Goal: Transaction & Acquisition: Purchase product/service

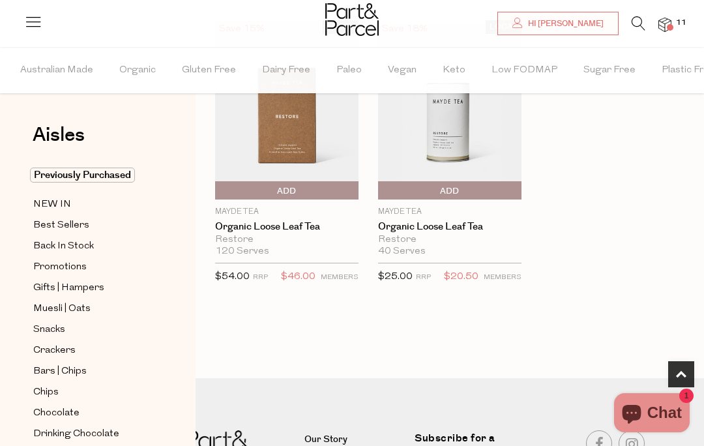
click at [302, 198] on span "Add To Parcel" at bounding box center [286, 191] width 137 height 20
click at [300, 192] on span "Adding..." at bounding box center [286, 191] width 137 height 20
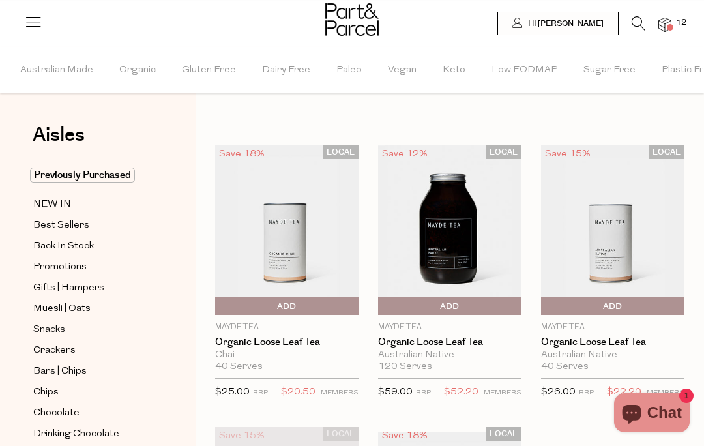
click at [636, 21] on icon at bounding box center [638, 23] width 14 height 14
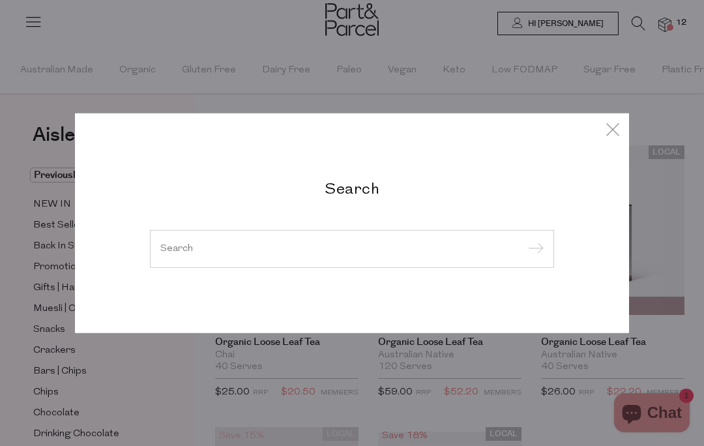
click at [400, 244] on input "search" at bounding box center [351, 249] width 383 height 10
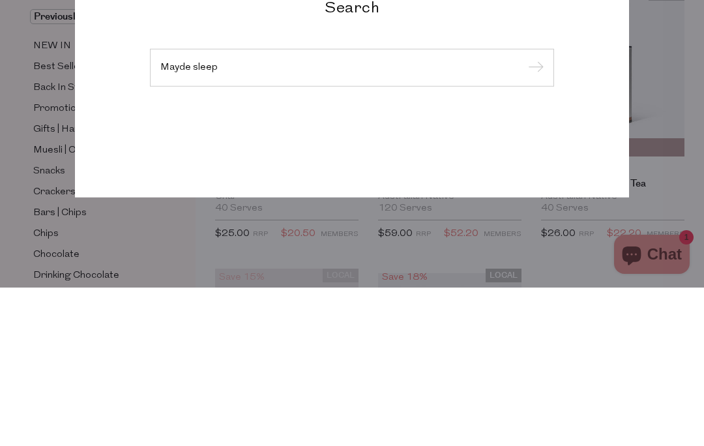
type input "Mayde sleep"
click at [533, 217] on input "submit" at bounding box center [534, 227] width 20 height 20
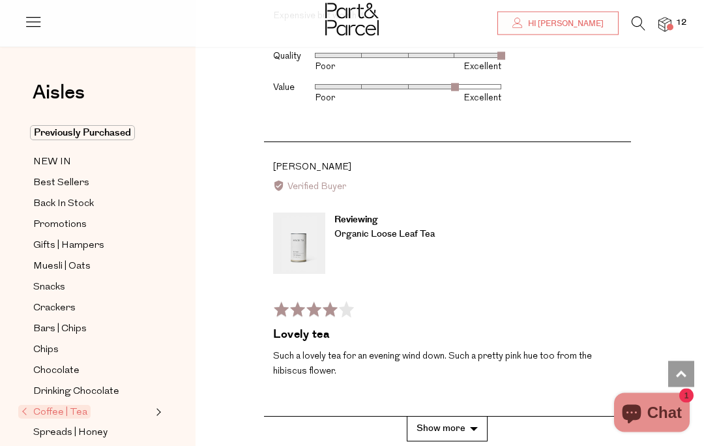
scroll to position [3174, 0]
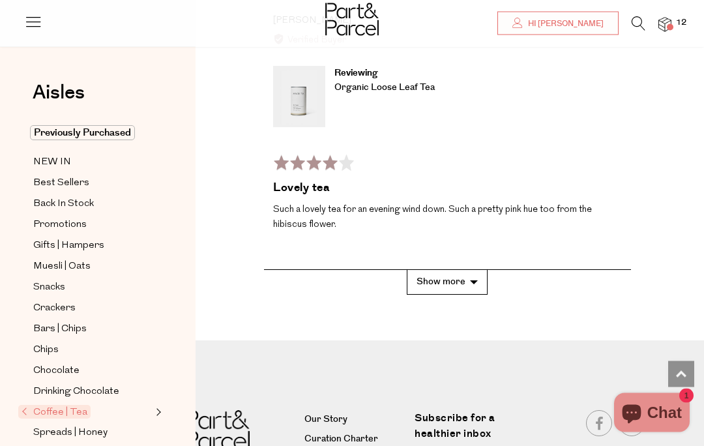
click at [463, 270] on button "Show more" at bounding box center [447, 282] width 81 height 24
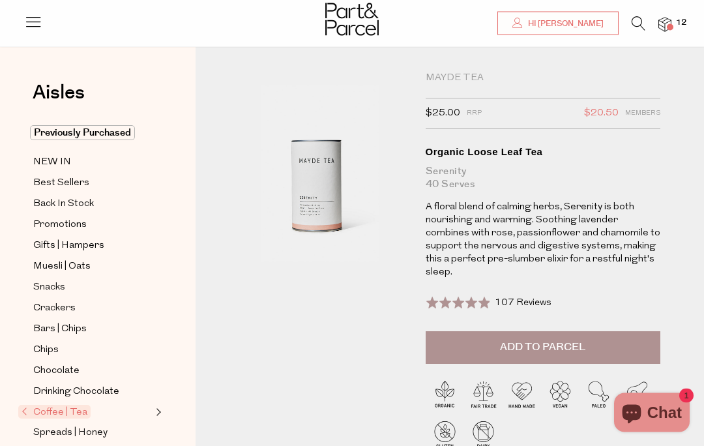
scroll to position [0, 0]
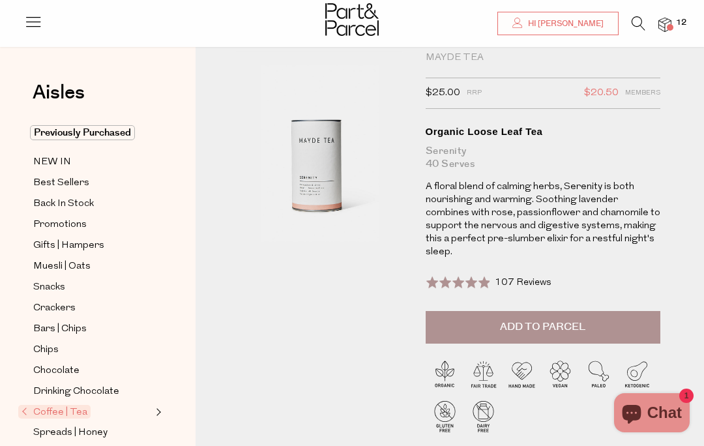
scroll to position [35, 0]
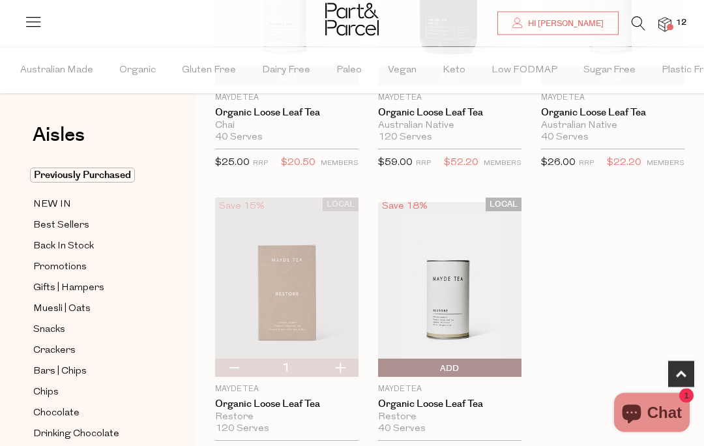
scroll to position [229, 0]
click at [457, 298] on img at bounding box center [449, 286] width 143 height 169
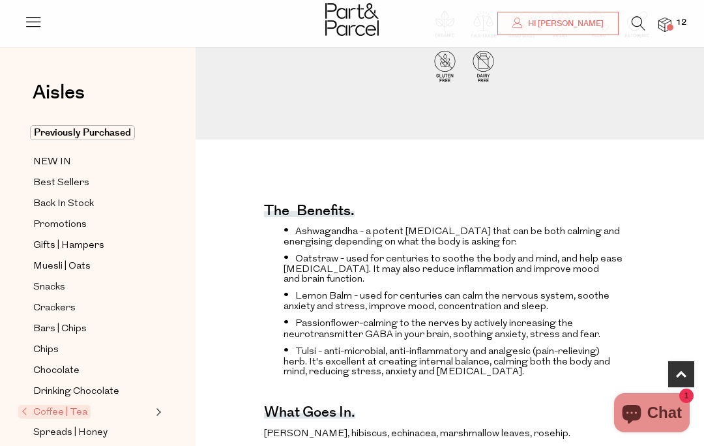
scroll to position [374, 0]
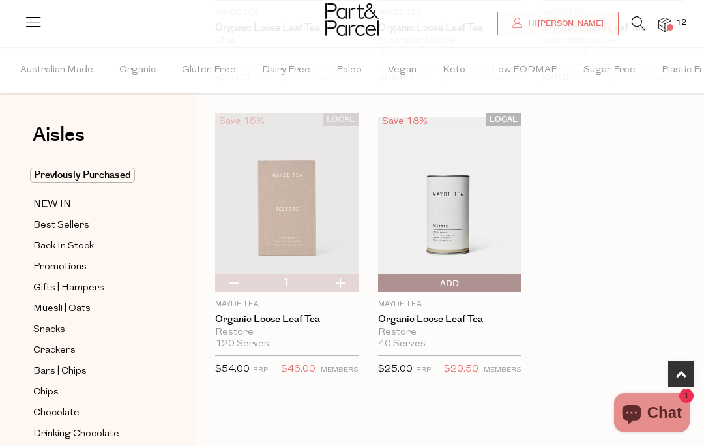
click at [381, 283] on span "Add To Parcel" at bounding box center [381, 284] width 0 height 20
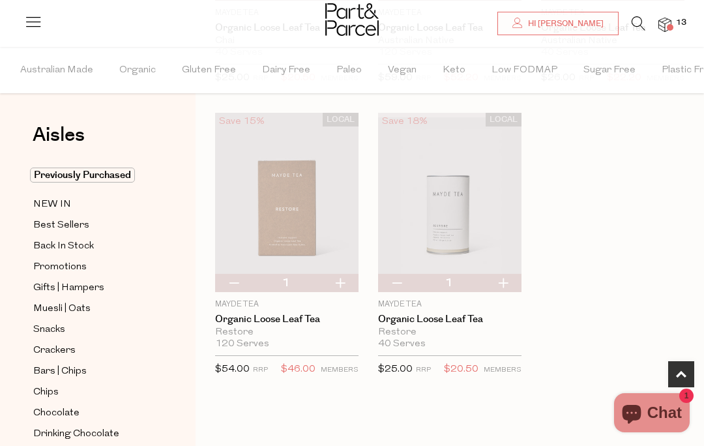
click at [504, 281] on button "button" at bounding box center [502, 283] width 37 height 18
type input "2"
click at [399, 289] on button "button" at bounding box center [396, 283] width 37 height 18
type input "1"
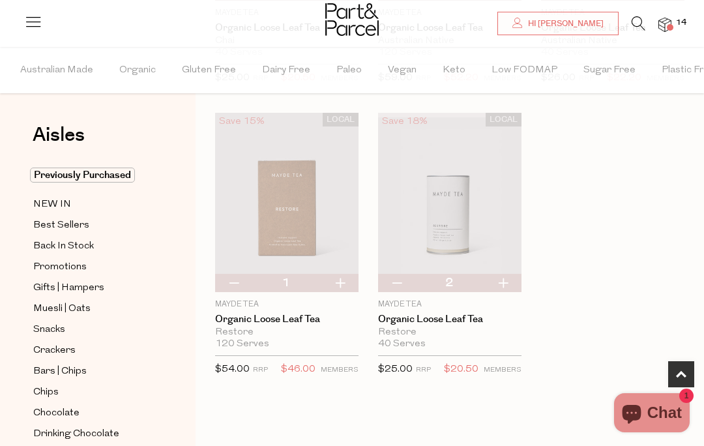
type input "1"
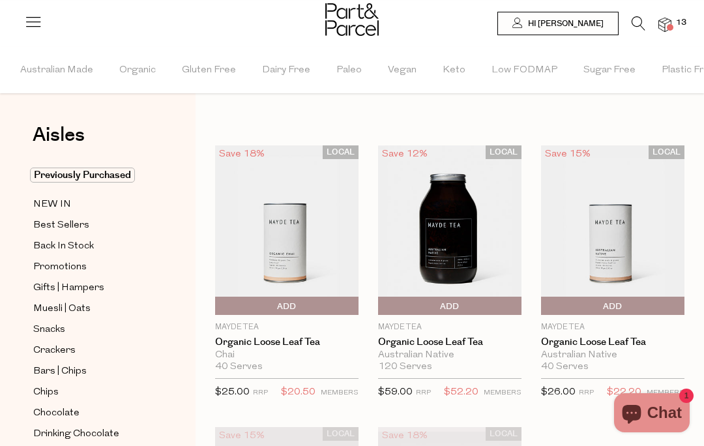
click at [635, 22] on icon at bounding box center [638, 23] width 14 height 14
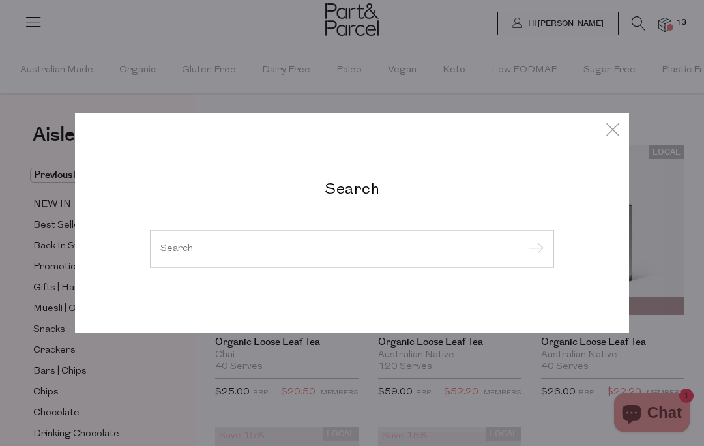
click at [430, 240] on div at bounding box center [352, 249] width 404 height 38
click at [161, 256] on div at bounding box center [352, 249] width 404 height 38
click at [162, 250] on input "search" at bounding box center [351, 249] width 383 height 10
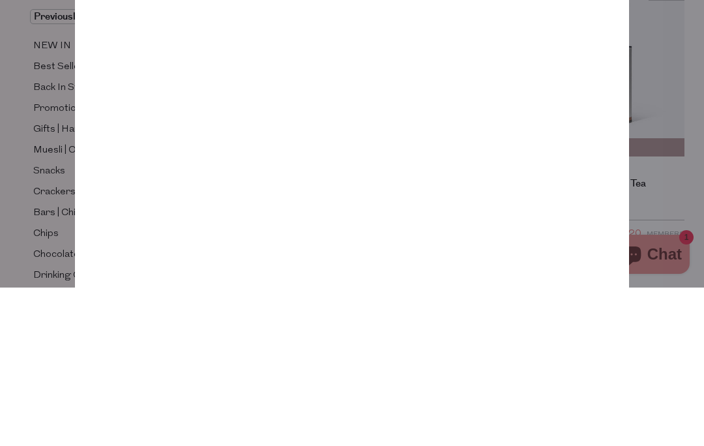
type input "Roomba"
click at [533, 87] on input "submit" at bounding box center [534, 97] width 20 height 20
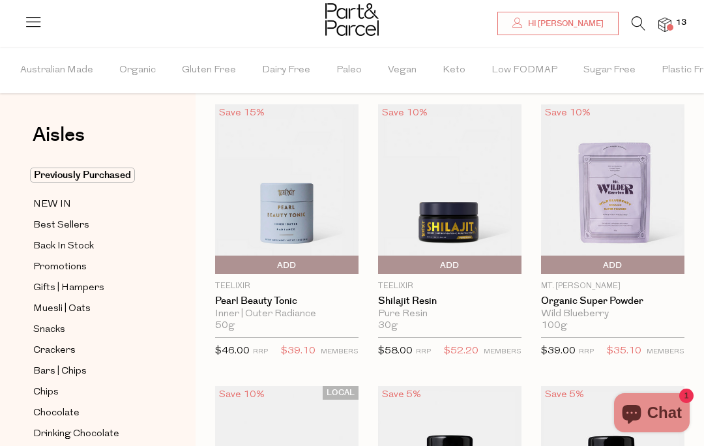
scroll to position [40, 0]
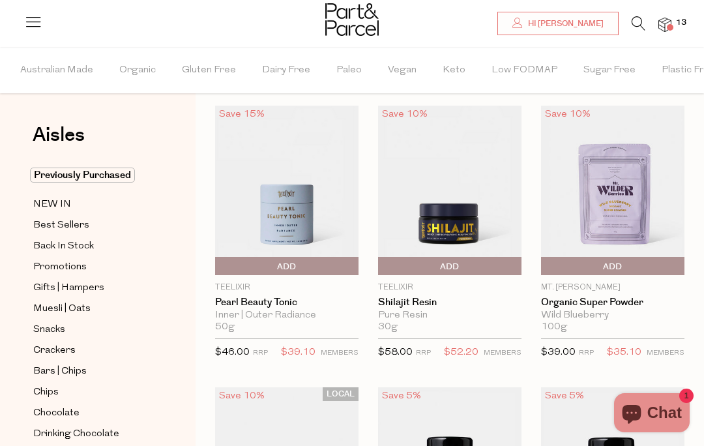
click at [627, 187] on img at bounding box center [612, 190] width 143 height 169
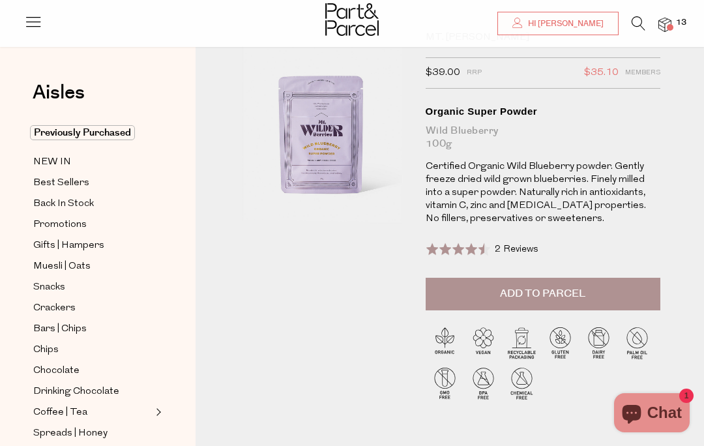
scroll to position [55, 0]
click at [597, 298] on button "Add to Parcel" at bounding box center [542, 293] width 235 height 33
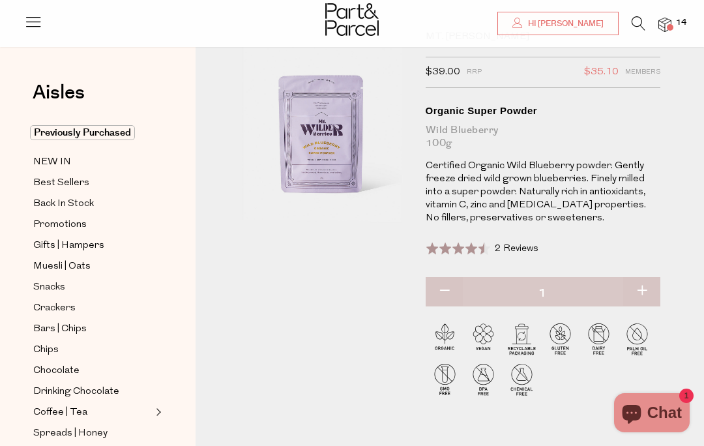
click at [523, 240] on div "Rated 4.5 out of 5 2 Reviews Based on 2 reviews Click to go to reviews" at bounding box center [481, 249] width 113 height 18
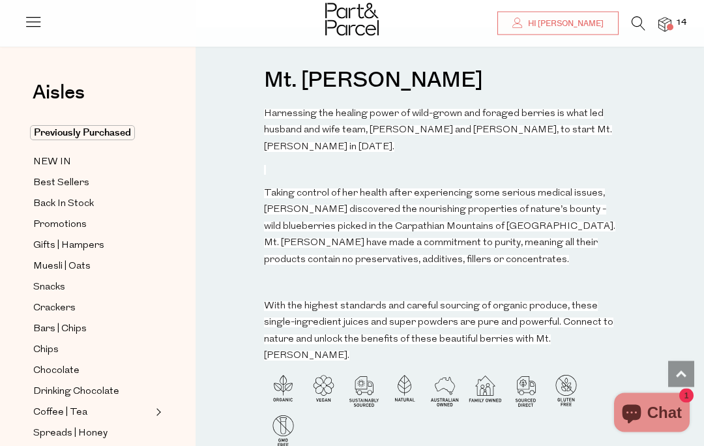
scroll to position [1170, 0]
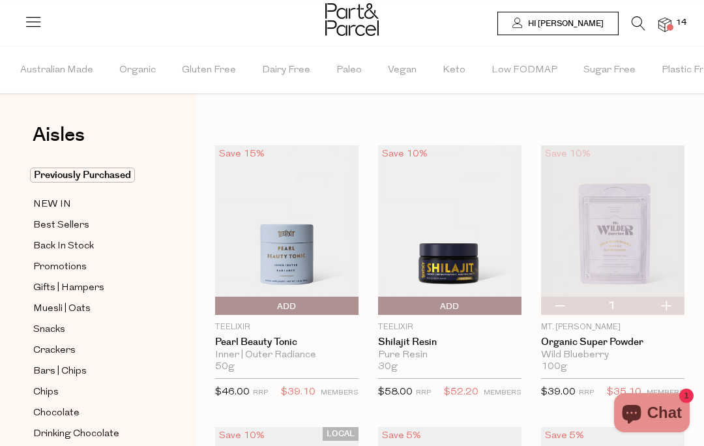
click at [643, 20] on icon at bounding box center [638, 23] width 14 height 14
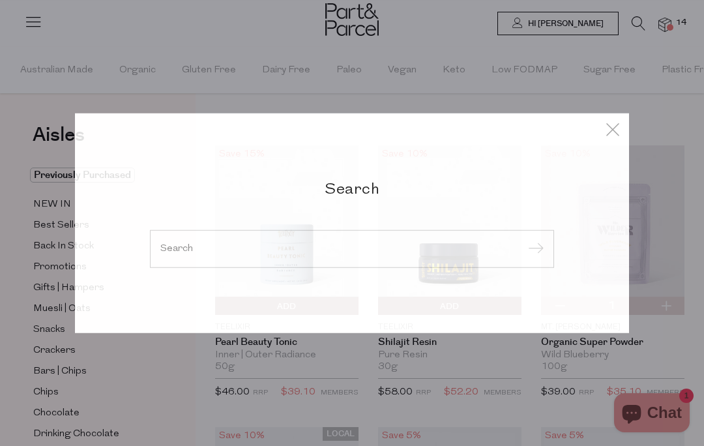
click at [631, 20] on div "Search" at bounding box center [352, 223] width 632 height 446
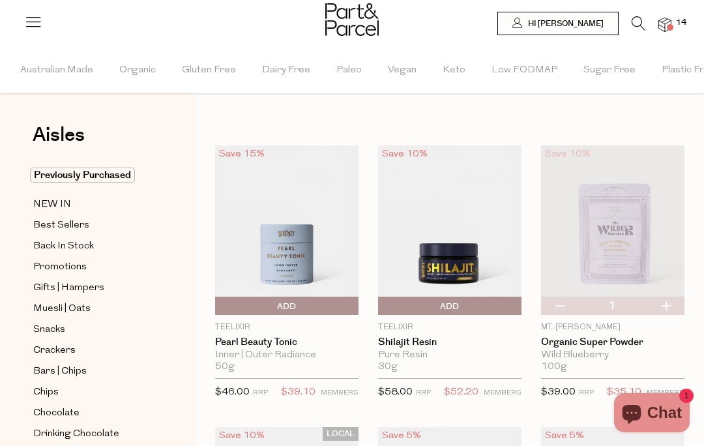
click at [636, 24] on icon at bounding box center [638, 23] width 14 height 14
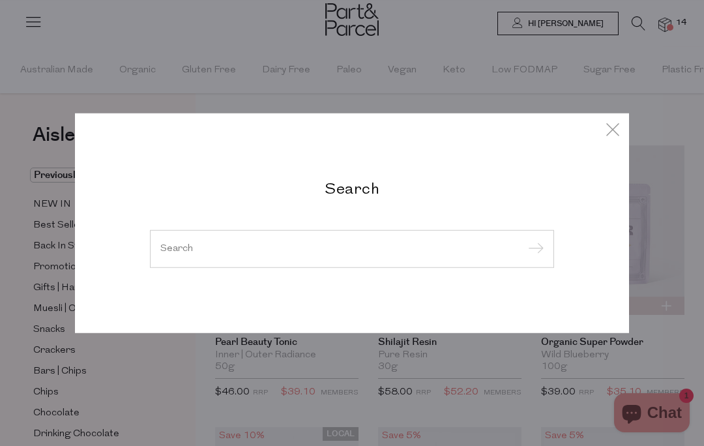
click at [264, 247] on input "search" at bounding box center [351, 249] width 383 height 10
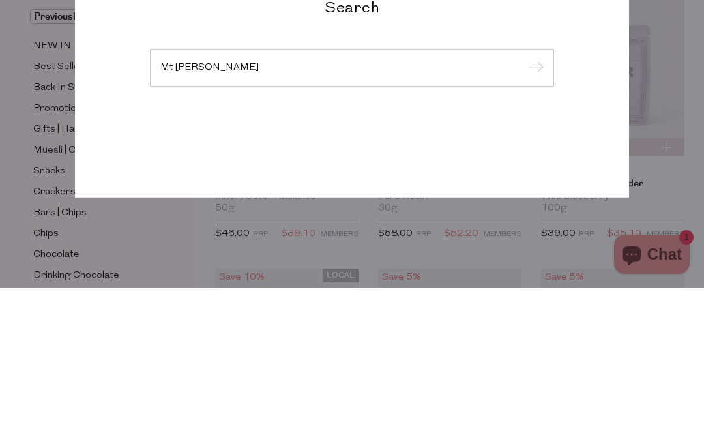
type input "Mt wilder"
click at [533, 217] on input "submit" at bounding box center [534, 227] width 20 height 20
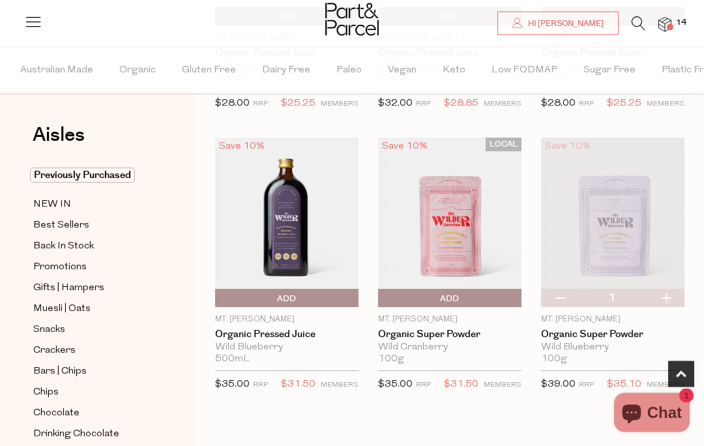
scroll to position [299, 0]
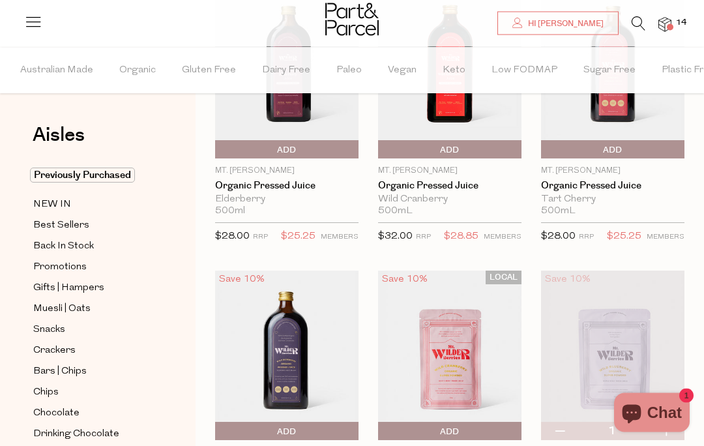
click at [664, 29] on img at bounding box center [664, 25] width 13 height 15
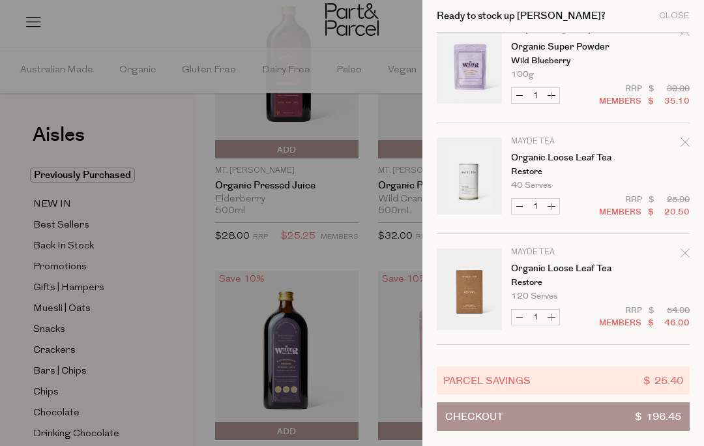
scroll to position [21, 0]
click at [683, 251] on icon "Remove Organic Loose Leaf Tea" at bounding box center [684, 252] width 9 height 9
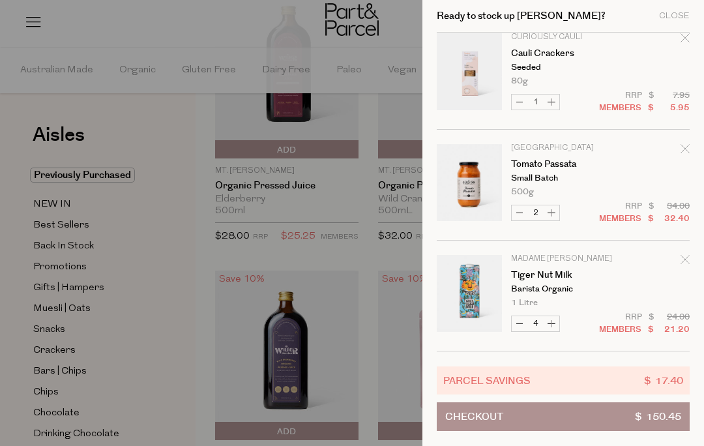
scroll to position [567, 0]
click at [541, 58] on link "Cauli Crackers" at bounding box center [561, 53] width 101 height 9
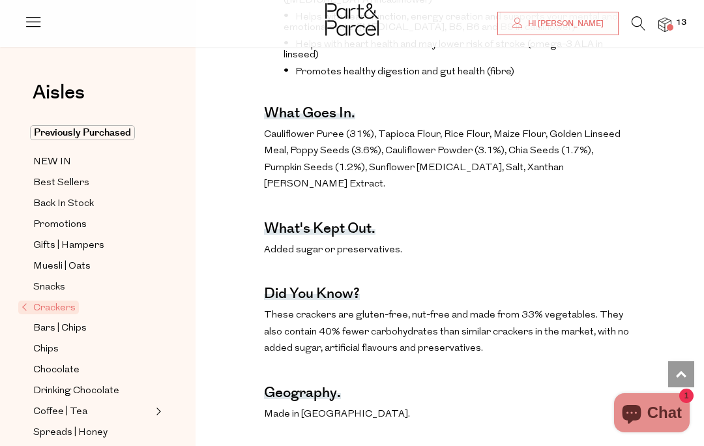
scroll to position [638, 0]
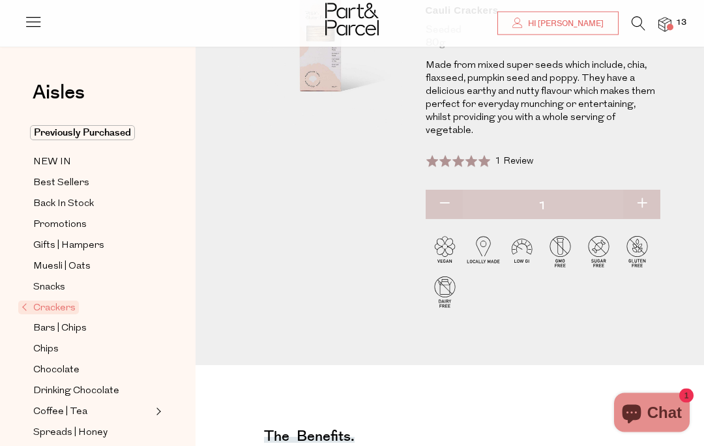
click at [661, 31] on img at bounding box center [664, 25] width 13 height 15
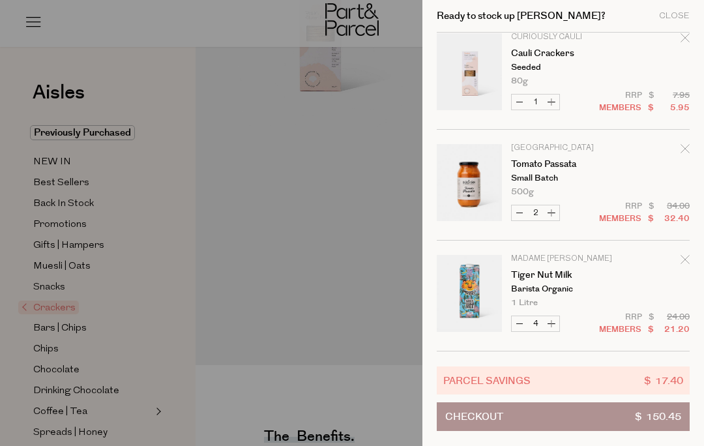
scroll to position [567, 0]
click at [593, 418] on button "Checkout $ 150.45" at bounding box center [562, 416] width 253 height 29
